Goal: Find contact information: Find contact information

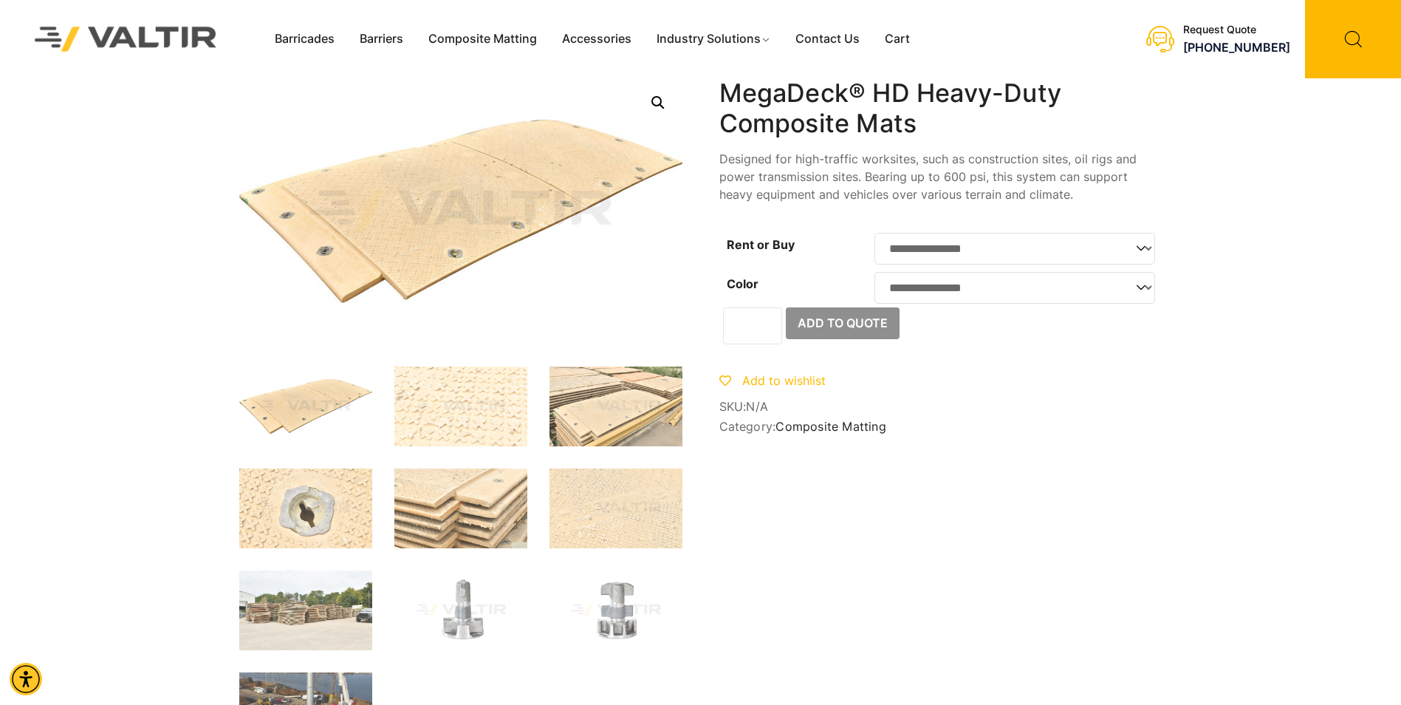
click at [0, 0] on div at bounding box center [0, 0] width 0 height 0
click at [1174, 35] on icon at bounding box center [1160, 39] width 28 height 28
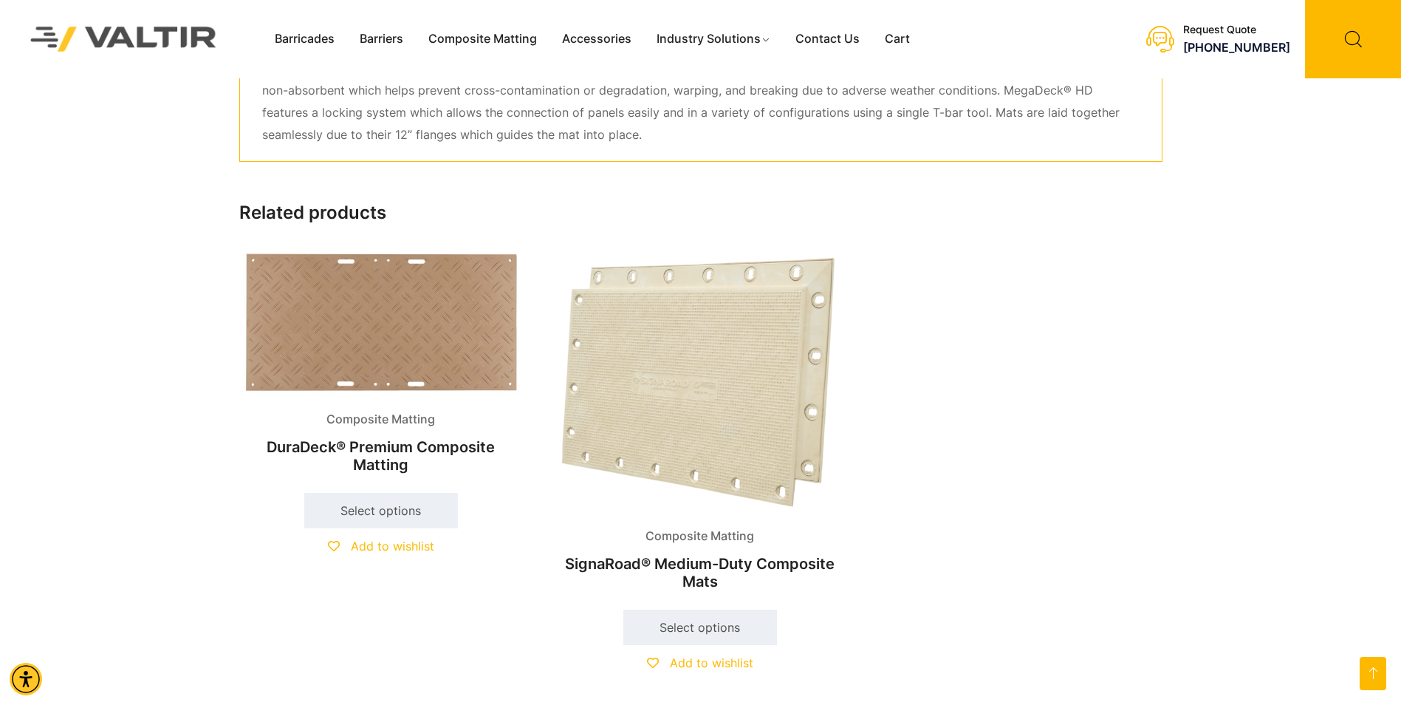
scroll to position [666, 0]
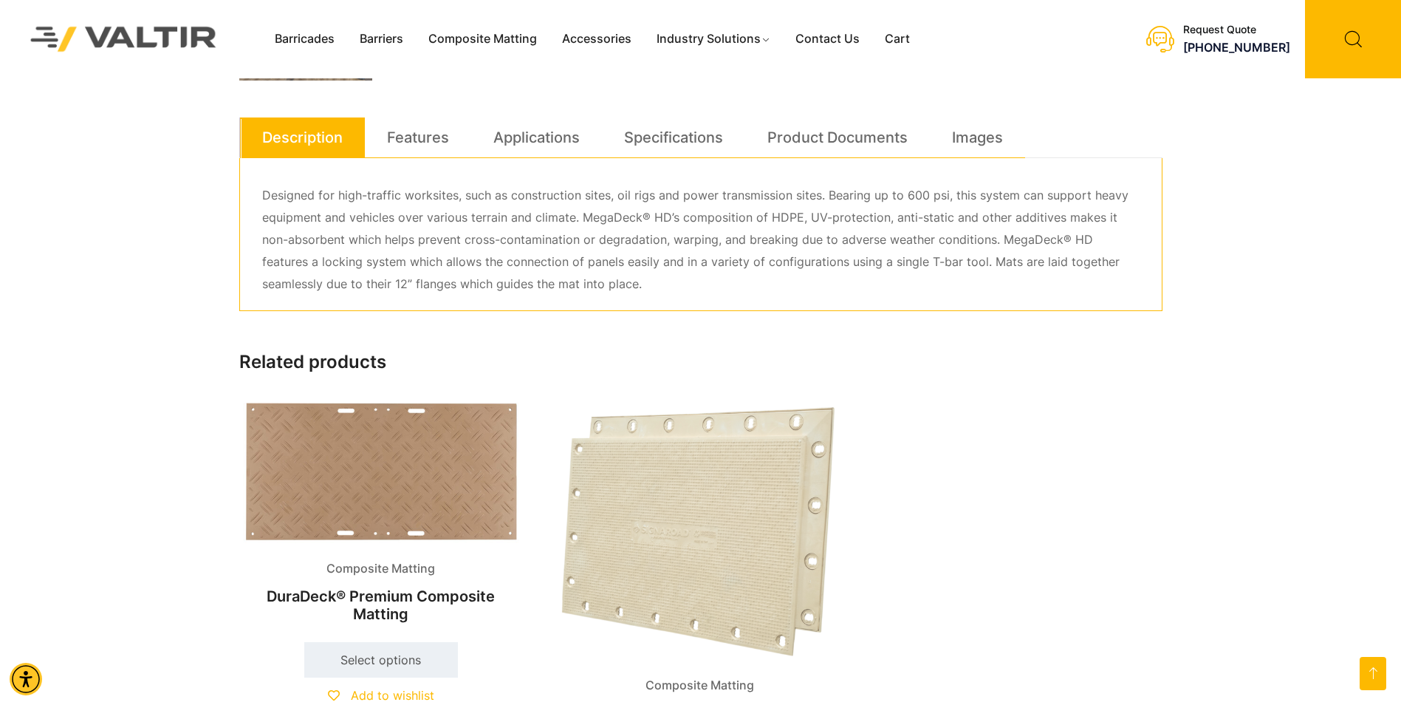
click at [832, 20] on div "Menu Barricades Barriers Composite Matting Accessories Industry Solutions Const…" at bounding box center [646, 39] width 768 height 78
click at [833, 41] on link "Contact Us" at bounding box center [827, 39] width 89 height 22
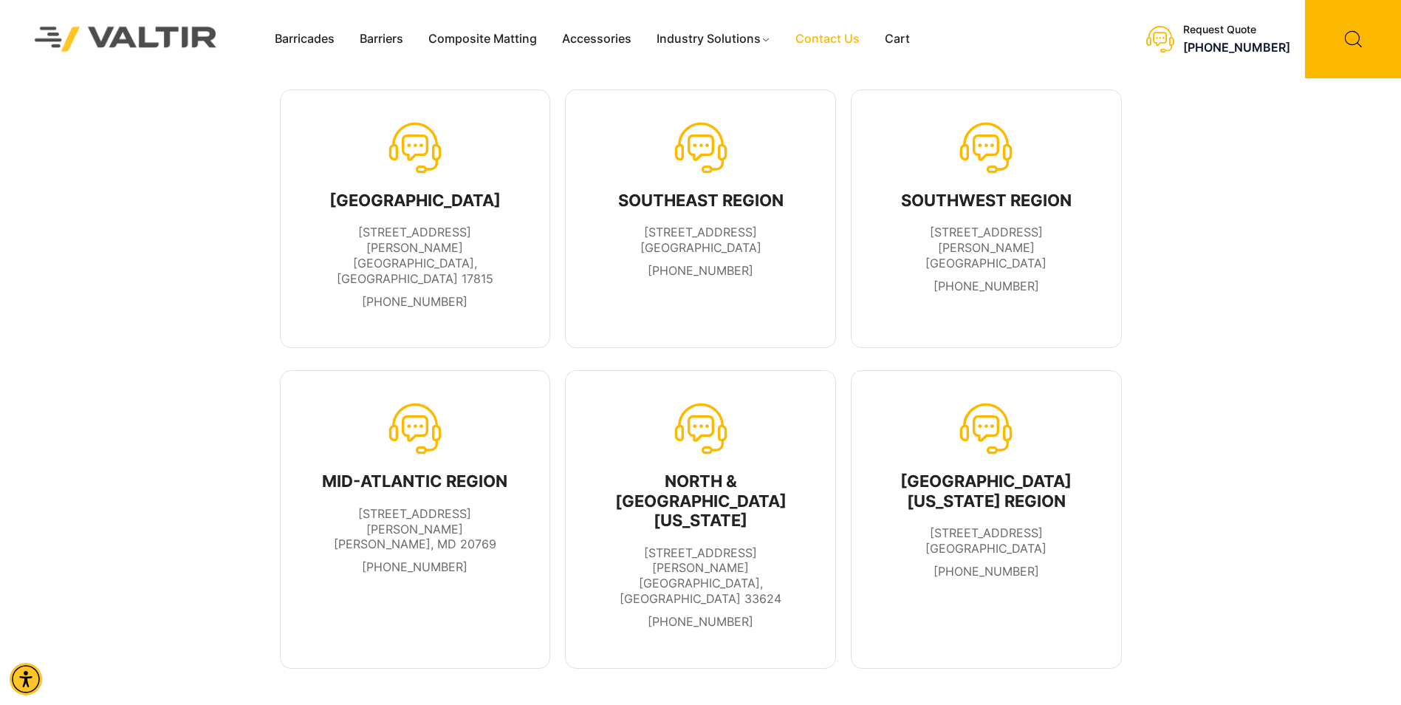
click at [407, 157] on icon at bounding box center [414, 147] width 53 height 53
click at [446, 230] on span "[STREET_ADDRESS][PERSON_NAME]" at bounding box center [415, 255] width 157 height 61
click at [425, 294] on link "[PHONE_NUMBER]" at bounding box center [415, 301] width 106 height 15
